Goal: Transaction & Acquisition: Book appointment/travel/reservation

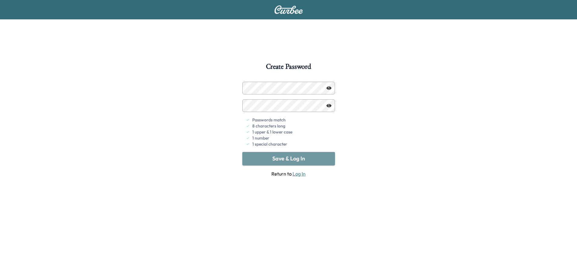
click at [300, 157] on button "Save & Log In" at bounding box center [288, 158] width 93 height 13
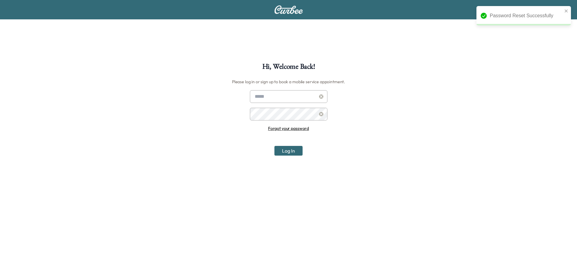
click at [275, 92] on input "text" at bounding box center [288, 96] width 77 height 13
type input "**********"
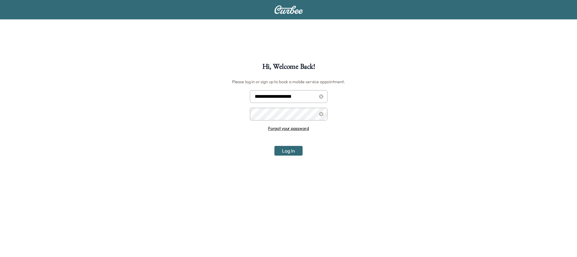
click at [274, 146] on button "Log In" at bounding box center [288, 151] width 28 height 10
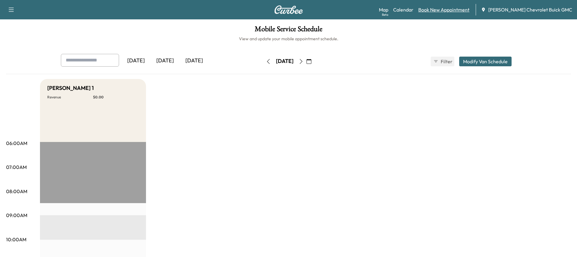
click at [459, 12] on link "Book New Appointment" at bounding box center [443, 9] width 51 height 7
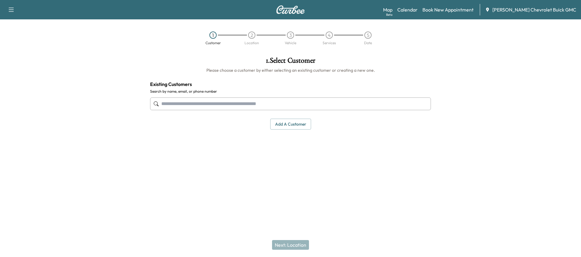
click at [216, 103] on input "text" at bounding box center [290, 103] width 281 height 13
click at [186, 107] on input "text" at bounding box center [290, 103] width 281 height 13
paste input "**********"
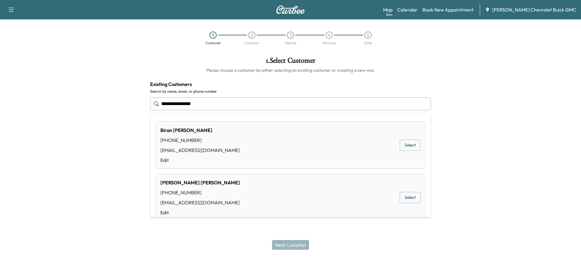
type input "**********"
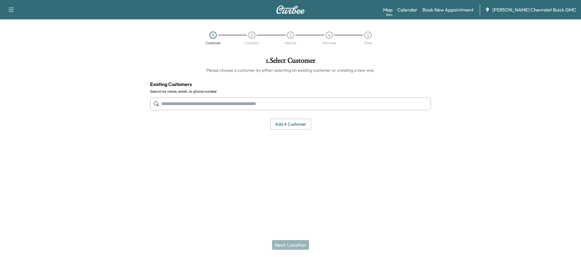
click at [186, 105] on input "text" at bounding box center [290, 103] width 281 height 13
paste input "**********"
type input "**********"
drag, startPoint x: 168, startPoint y: 106, endPoint x: 172, endPoint y: 104, distance: 3.8
click at [169, 105] on input "text" at bounding box center [290, 103] width 281 height 13
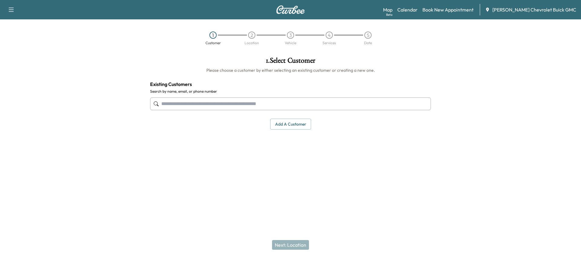
paste input "**********"
drag, startPoint x: 216, startPoint y: 100, endPoint x: 106, endPoint y: 104, distance: 110.2
click at [136, 99] on div "**********" at bounding box center [290, 116] width 581 height 129
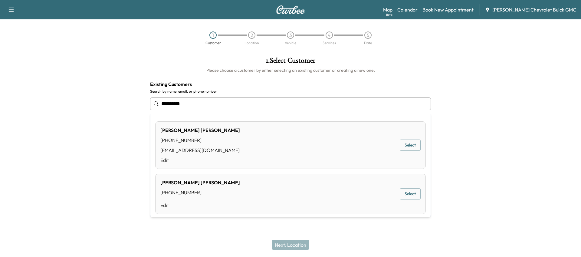
click at [404, 141] on button "Select" at bounding box center [410, 145] width 21 height 11
type input "**********"
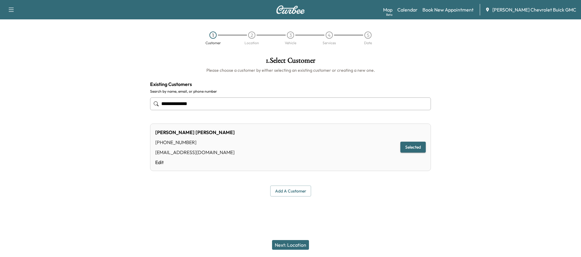
click at [289, 245] on button "Next: Location" at bounding box center [290, 245] width 37 height 10
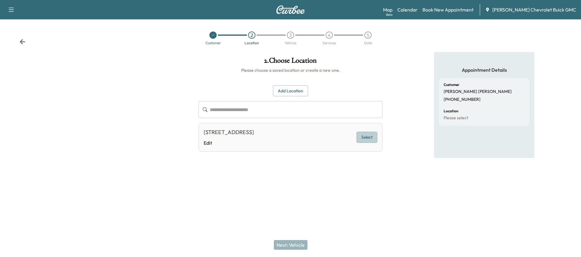
click at [366, 143] on button "Select" at bounding box center [367, 137] width 21 height 11
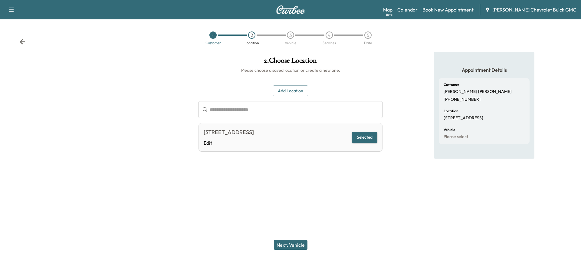
click at [283, 201] on div "**********" at bounding box center [290, 128] width 581 height 257
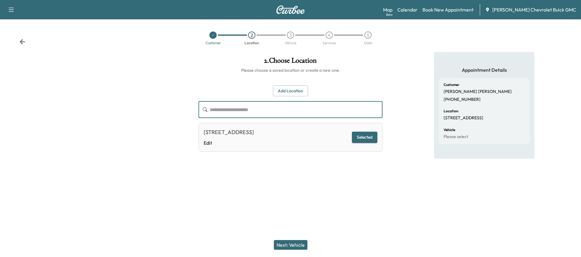
click at [260, 107] on input "text" at bounding box center [296, 109] width 173 height 17
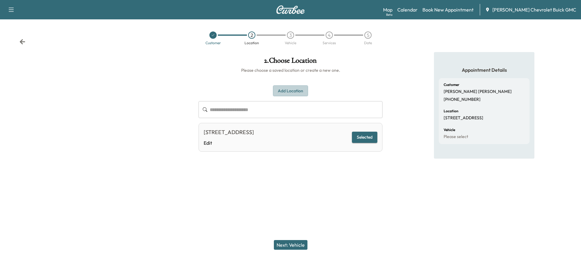
click at [284, 88] on button "Add Location" at bounding box center [290, 90] width 35 height 11
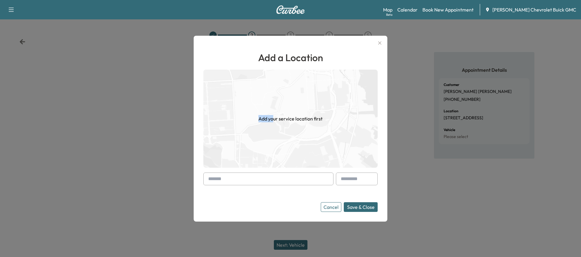
drag, startPoint x: 274, startPoint y: 119, endPoint x: 257, endPoint y: 118, distance: 17.6
click at [257, 118] on div "Add your service location first" at bounding box center [290, 119] width 174 height 98
click at [274, 140] on img at bounding box center [290, 119] width 174 height 98
click at [274, 137] on img at bounding box center [290, 119] width 174 height 98
drag, startPoint x: 274, startPoint y: 186, endPoint x: 269, endPoint y: 182, distance: 6.9
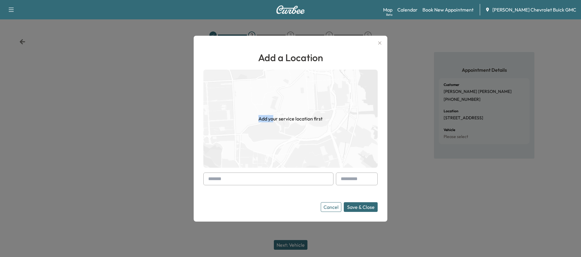
click at [274, 186] on form "Cancel Save & Close" at bounding box center [290, 192] width 174 height 39
click at [269, 182] on input "text" at bounding box center [268, 179] width 130 height 13
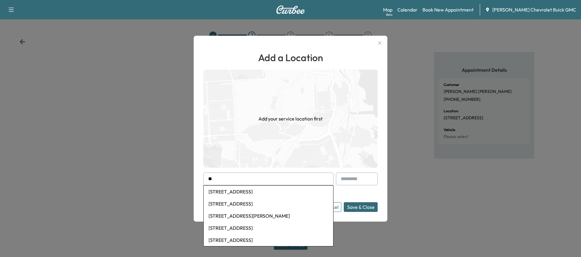
type input "*"
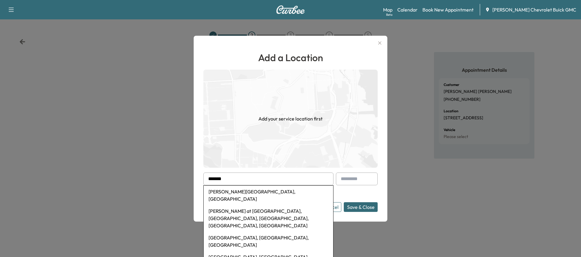
click at [270, 206] on li "[PERSON_NAME] at [GEOGRAPHIC_DATA], [GEOGRAPHIC_DATA], [GEOGRAPHIC_DATA], [GEOG…" at bounding box center [269, 218] width 130 height 27
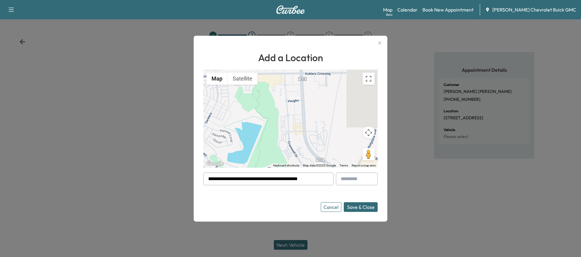
click at [267, 181] on input "**********" at bounding box center [268, 179] width 130 height 13
click at [254, 212] on div "**********" at bounding box center [291, 129] width 194 height 186
click at [256, 202] on div "Cancel Save & Close" at bounding box center [290, 207] width 174 height 10
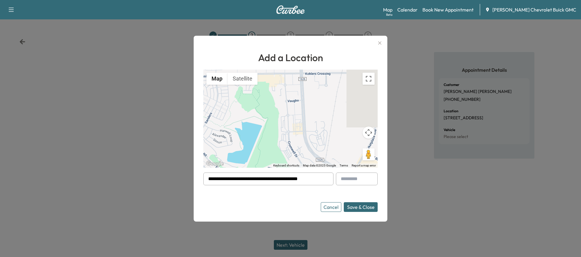
click at [256, 180] on input "**********" at bounding box center [268, 179] width 130 height 13
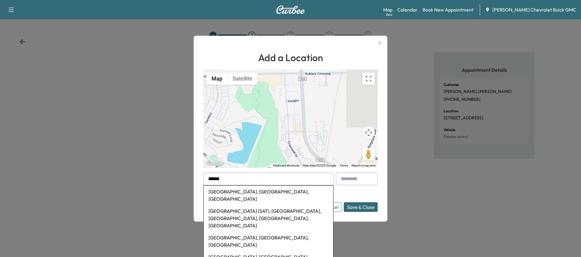
click at [258, 189] on li "[GEOGRAPHIC_DATA], [GEOGRAPHIC_DATA], [GEOGRAPHIC_DATA]" at bounding box center [269, 195] width 130 height 19
type input "**********"
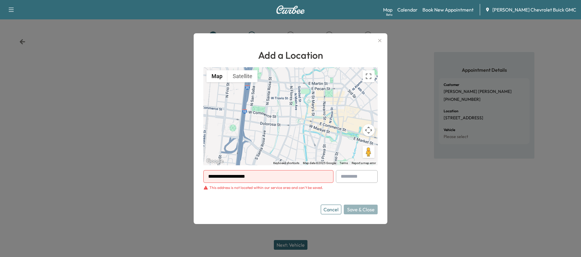
click at [267, 179] on input "**********" at bounding box center [268, 176] width 130 height 13
drag, startPoint x: 323, startPoint y: 205, endPoint x: 317, endPoint y: 206, distance: 6.8
click at [324, 205] on button "Cancel" at bounding box center [331, 210] width 21 height 10
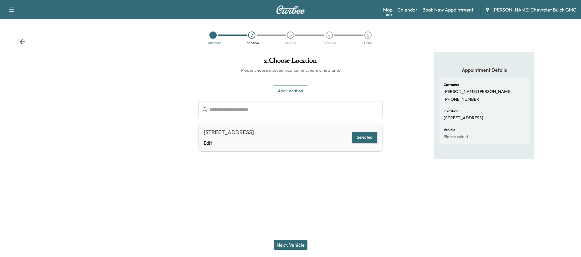
click at [174, 196] on div at bounding box center [290, 190] width 581 height 19
click at [289, 245] on button "Next: Vehicle" at bounding box center [291, 245] width 34 height 10
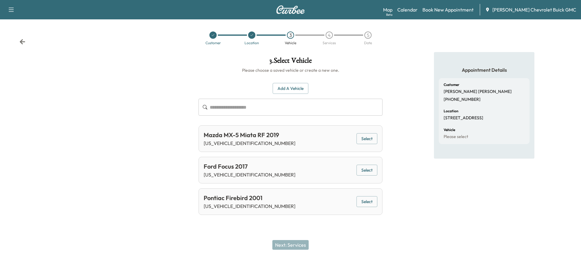
click at [369, 202] on button "Select" at bounding box center [367, 201] width 21 height 11
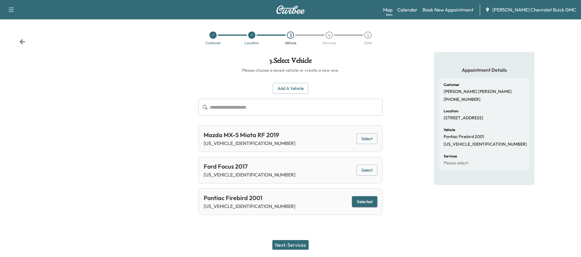
click at [210, 223] on div at bounding box center [290, 229] width 581 height 19
click at [215, 222] on div at bounding box center [290, 229] width 581 height 19
click at [251, 226] on div at bounding box center [290, 229] width 581 height 19
drag, startPoint x: 251, startPoint y: 226, endPoint x: 268, endPoint y: 225, distance: 17.0
click at [260, 225] on div at bounding box center [290, 229] width 581 height 19
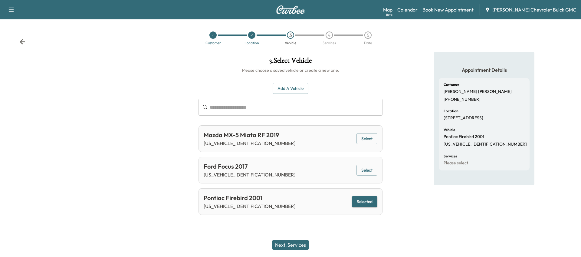
drag, startPoint x: 279, startPoint y: 228, endPoint x: 294, endPoint y: 241, distance: 18.7
click at [280, 228] on div at bounding box center [290, 229] width 581 height 19
click at [287, 232] on div at bounding box center [290, 229] width 581 height 19
click at [290, 234] on div "Next: Services" at bounding box center [290, 245] width 581 height 24
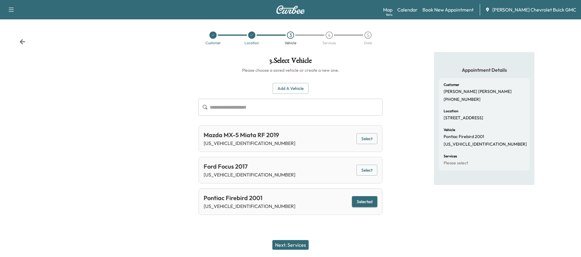
click at [290, 234] on div "Next: Services" at bounding box center [290, 245] width 581 height 24
click at [290, 229] on div at bounding box center [290, 229] width 581 height 19
click at [291, 234] on div "Next: Services" at bounding box center [290, 245] width 581 height 24
click at [133, 112] on div at bounding box center [97, 136] width 194 height 168
click at [109, 90] on div at bounding box center [97, 136] width 194 height 168
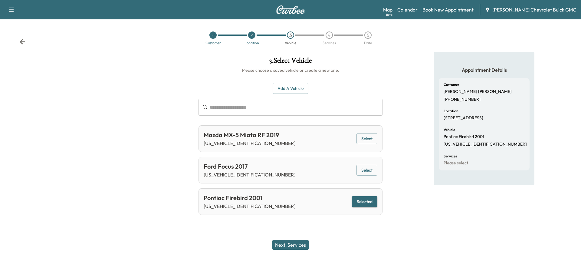
click at [56, 79] on div at bounding box center [97, 136] width 194 height 168
click at [38, 72] on div at bounding box center [97, 136] width 194 height 168
click at [107, 106] on div at bounding box center [97, 136] width 194 height 168
click at [110, 102] on div at bounding box center [97, 136] width 194 height 168
click at [107, 102] on div at bounding box center [97, 136] width 194 height 168
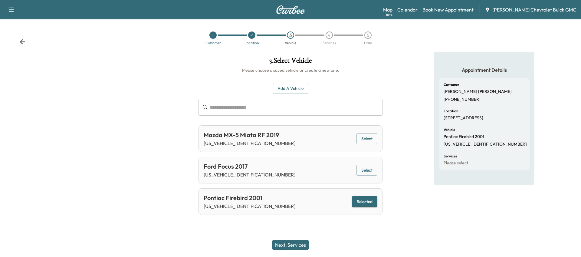
click at [287, 245] on button "Next: Services" at bounding box center [290, 245] width 36 height 10
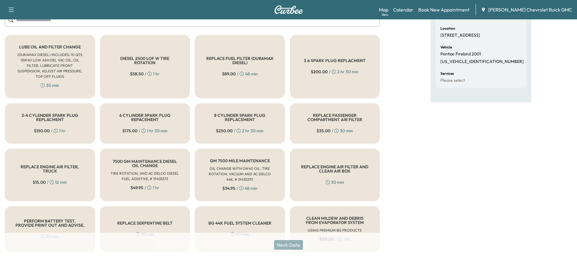
scroll to position [91, 0]
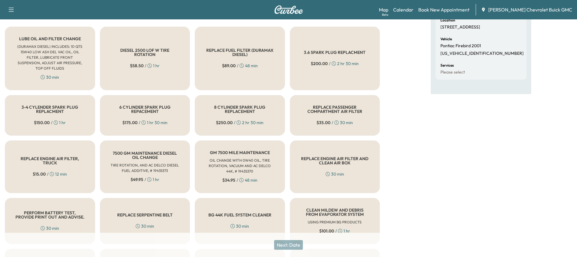
click at [71, 52] on h6 "(DURAMAX DIESEL) INCLUDES: 10 QTS 15W40 LOW ASH DEL VAC OIL, OIL FILTER, LUBRIC…" at bounding box center [50, 57] width 70 height 27
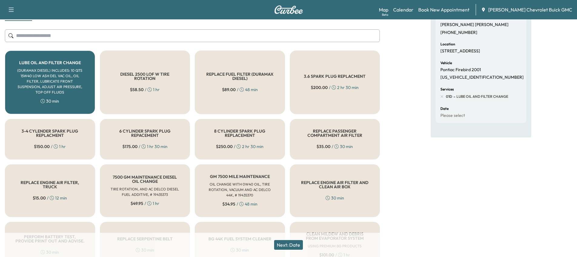
scroll to position [30, 0]
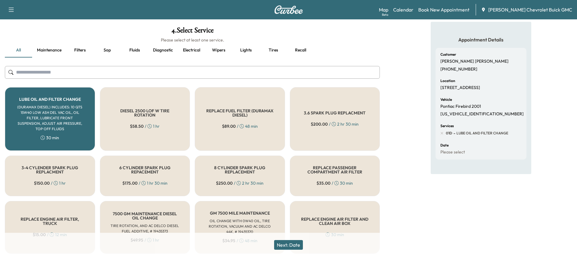
click at [292, 244] on button "Next: Date" at bounding box center [288, 245] width 29 height 10
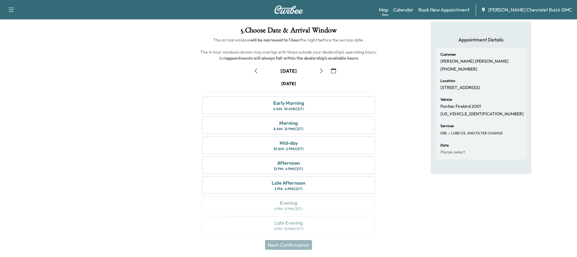
scroll to position [34, 0]
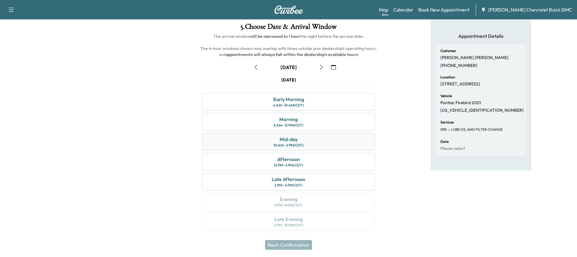
click at [296, 136] on div "Mid-day" at bounding box center [288, 139] width 18 height 7
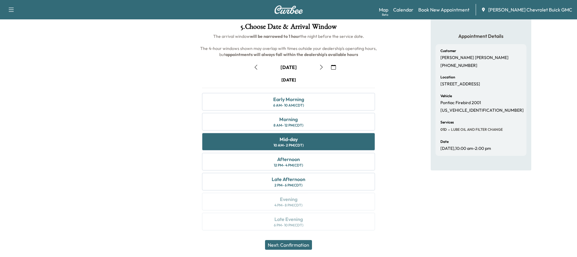
click at [292, 242] on button "Next: Confirmation" at bounding box center [288, 245] width 47 height 10
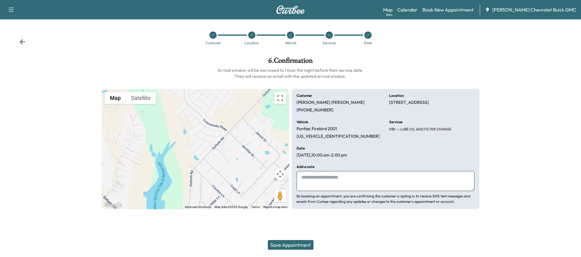
drag, startPoint x: 490, startPoint y: 136, endPoint x: 486, endPoint y: 136, distance: 3.9
click at [486, 136] on div at bounding box center [532, 133] width 97 height 162
click at [497, 133] on div at bounding box center [532, 133] width 97 height 162
click at [392, 184] on textarea at bounding box center [386, 181] width 178 height 20
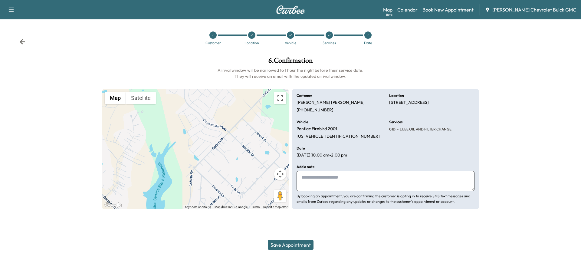
click at [350, 161] on div "Customer [PERSON_NAME] [PHONE_NUMBER] Location [STREET_ADDRESS] Vehicle Pontiac…" at bounding box center [386, 149] width 188 height 120
click at [343, 182] on textarea at bounding box center [386, 181] width 178 height 20
click at [278, 224] on div at bounding box center [290, 223] width 581 height 19
click at [288, 245] on button "Save Appointment" at bounding box center [291, 245] width 46 height 10
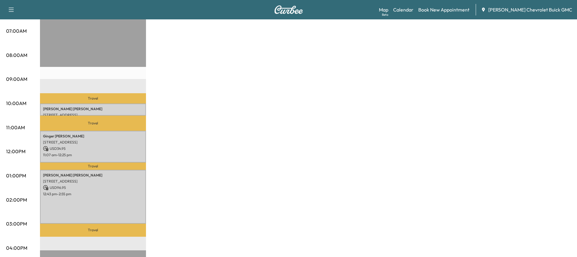
scroll to position [121, 0]
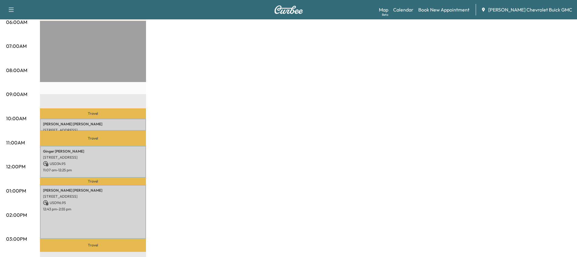
drag, startPoint x: 244, startPoint y: 176, endPoint x: 231, endPoint y: 173, distance: 13.8
click at [245, 177] on div "[PERSON_NAME] 1 Revenue $ 131.90 Work Time 240 mins Transit Time 114 mins Trave…" at bounding box center [305, 185] width 531 height 454
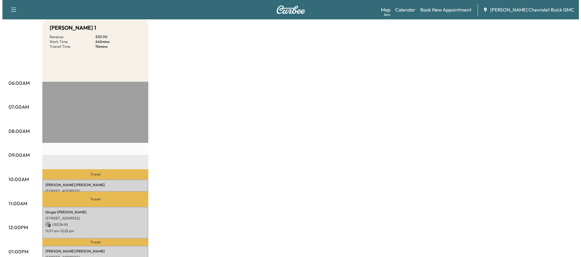
scroll to position [61, 0]
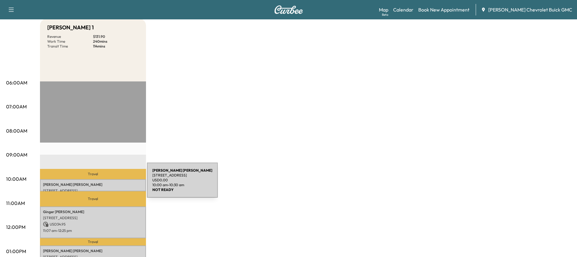
click at [101, 184] on p "[PERSON_NAME]" at bounding box center [93, 184] width 100 height 5
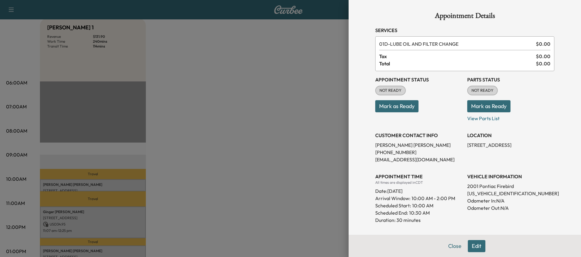
click at [471, 243] on button "Edit" at bounding box center [477, 246] width 18 height 12
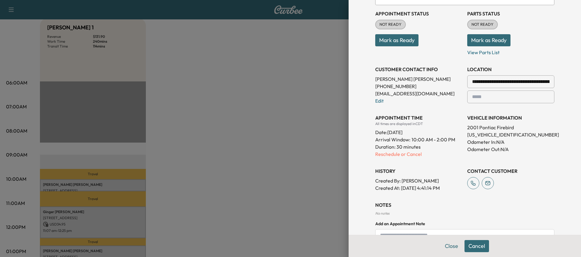
scroll to position [132, 0]
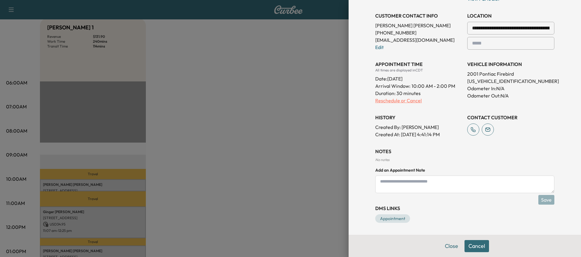
click at [406, 101] on p "Reschedule or Cancel" at bounding box center [418, 100] width 87 height 7
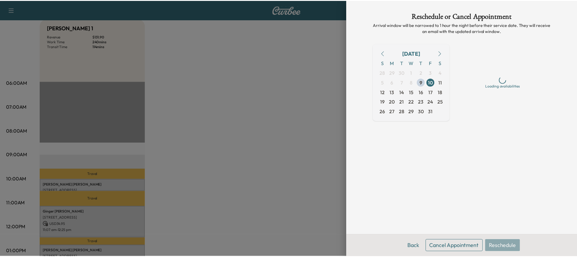
scroll to position [0, 0]
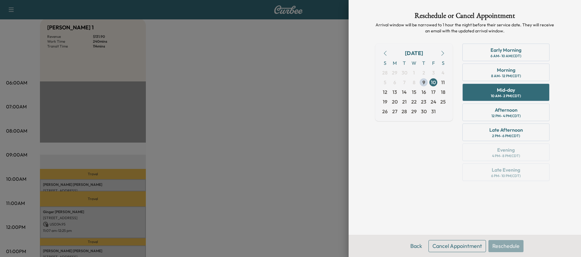
click at [460, 248] on button "Cancel Appointment" at bounding box center [458, 246] width 58 height 12
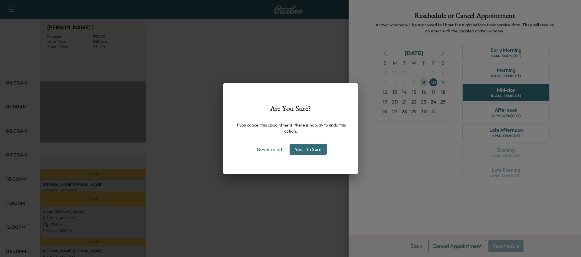
click at [317, 146] on button "Yes, I'm Sure" at bounding box center [308, 149] width 37 height 11
